Goal: Find specific page/section: Find specific page/section

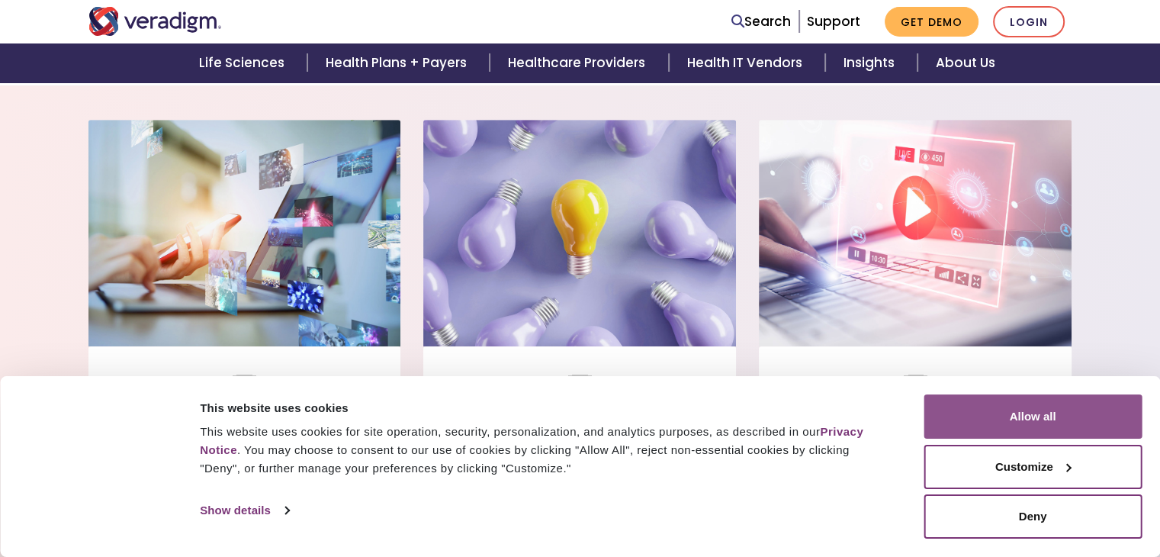
click at [1076, 425] on button "Allow all" at bounding box center [1033, 416] width 218 height 44
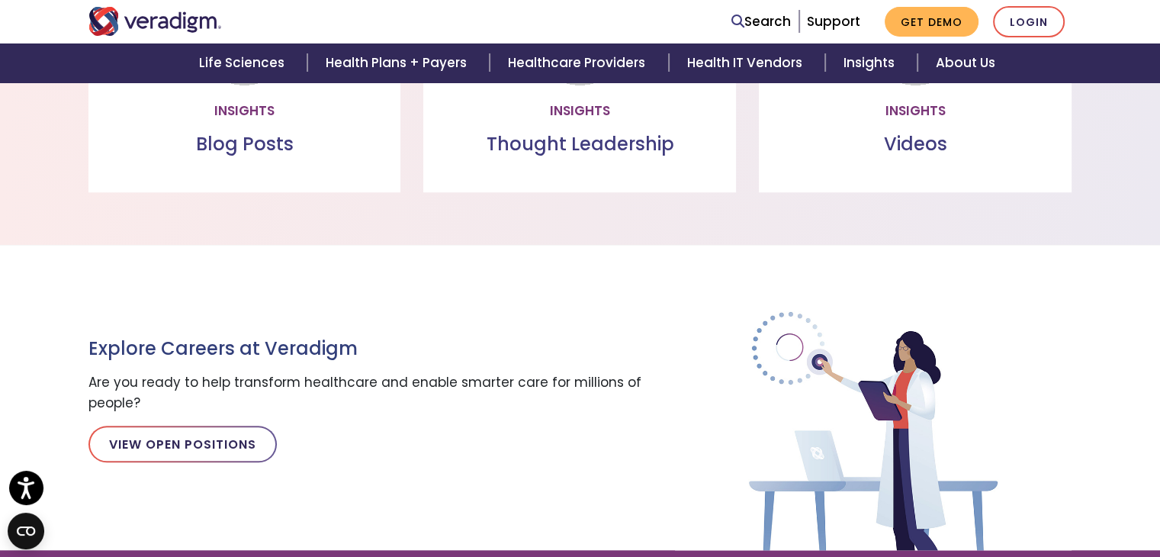
scroll to position [1597, 0]
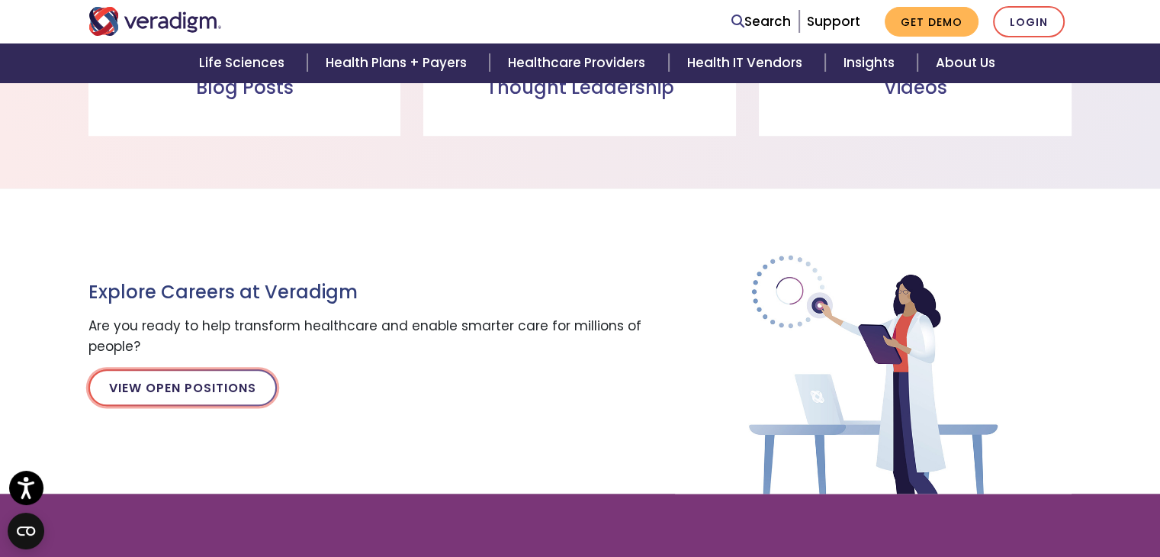
click at [188, 369] on link "View Open Positions" at bounding box center [182, 387] width 188 height 37
